Goal: Transaction & Acquisition: Purchase product/service

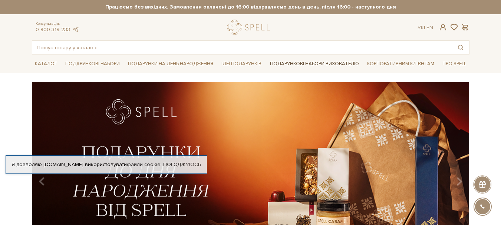
click at [348, 65] on link "Подарункові набори вихователю" at bounding box center [314, 64] width 95 height 13
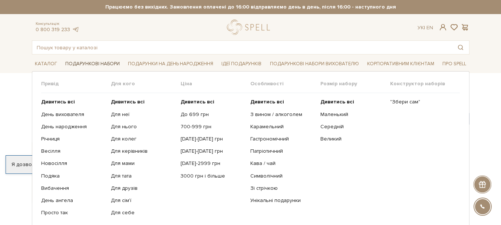
click at [103, 63] on link "Подарункові набори" at bounding box center [92, 64] width 60 height 12
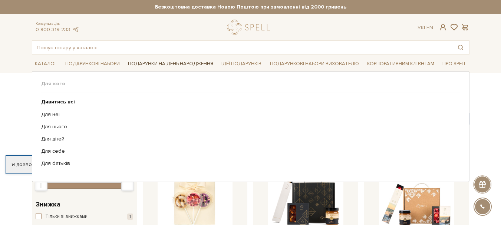
click at [172, 64] on link "Подарунки на День народження" at bounding box center [170, 64] width 91 height 12
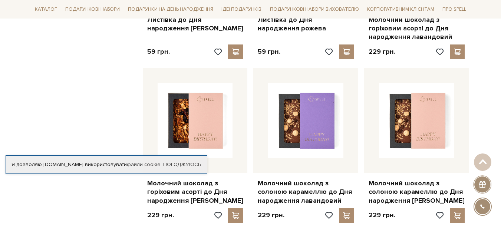
scroll to position [627, 0]
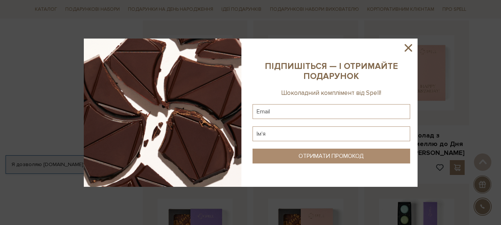
click at [412, 49] on icon at bounding box center [408, 48] width 13 height 13
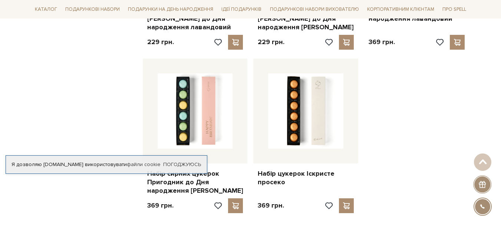
scroll to position [912, 0]
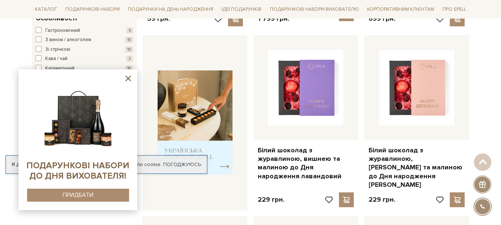
scroll to position [0, 0]
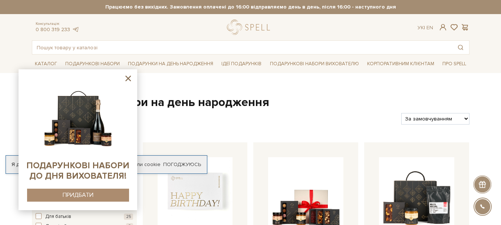
click at [126, 77] on icon at bounding box center [128, 79] width 6 height 6
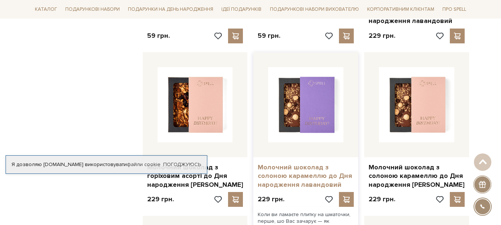
scroll to position [793, 0]
